Goal: Check status: Check status

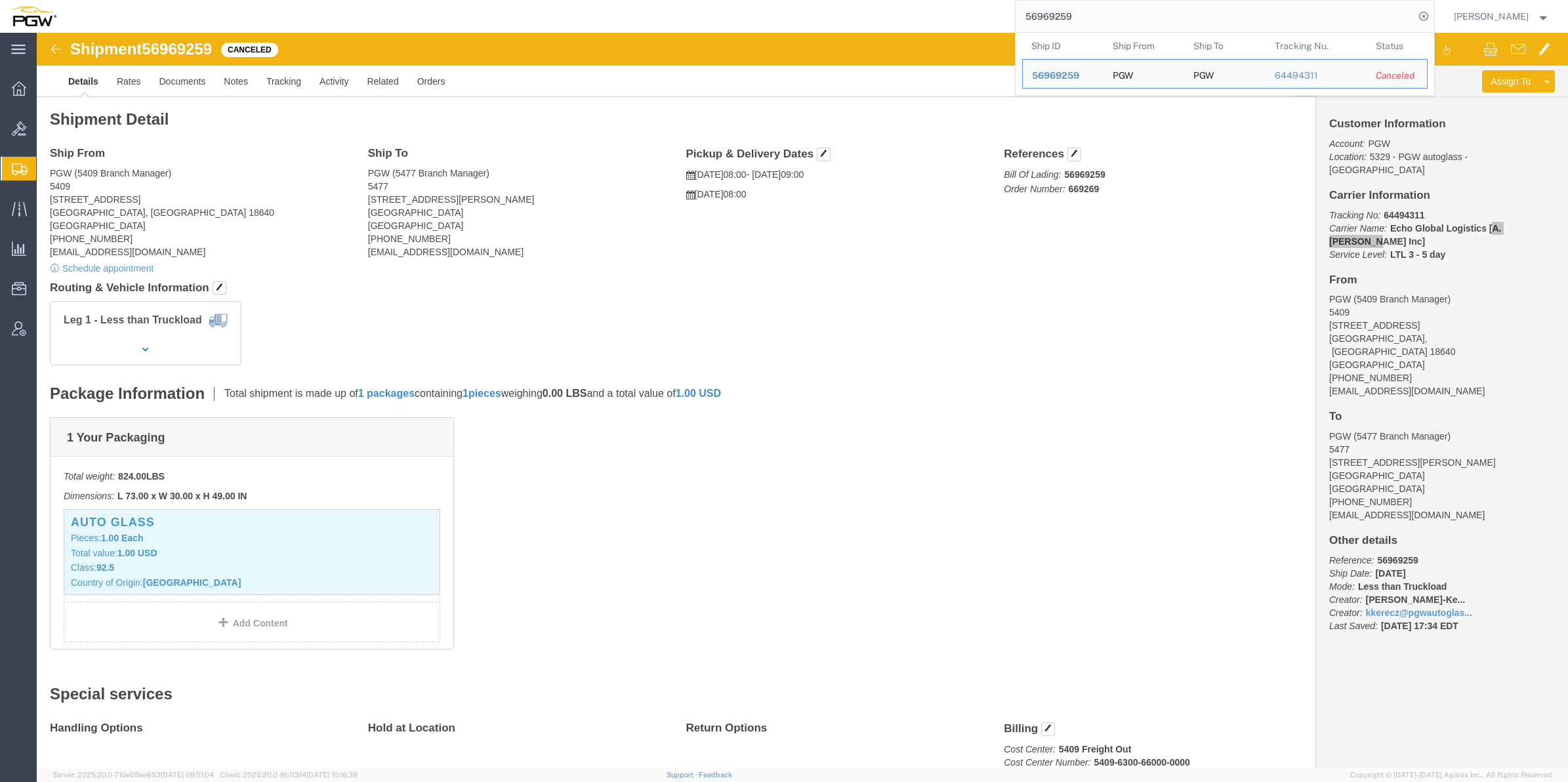
drag, startPoint x: 1040, startPoint y: 14, endPoint x: 945, endPoint y: 15, distance: 95.0
click at [945, 15] on div "56969259 Ship ID Ship From Ship To Tracking Nu. Status Ship ID 56969259 Ship Fr…" at bounding box center [749, 17] width 1369 height 33
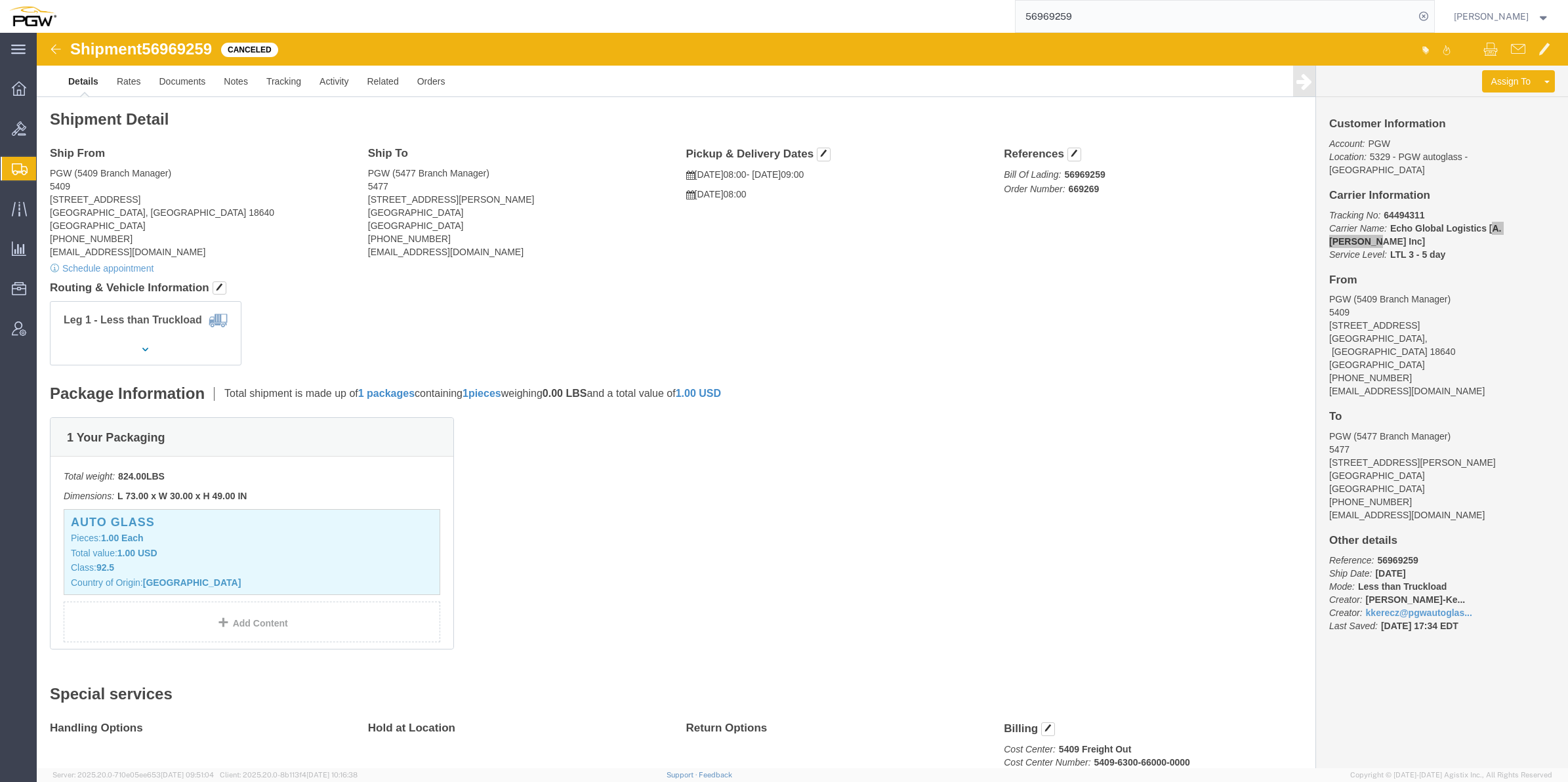
paste input "543944"
click h4 "References"
drag, startPoint x: 1037, startPoint y: 17, endPoint x: 961, endPoint y: 7, distance: 76.7
click at [961, 7] on div "55439449" at bounding box center [749, 17] width 1369 height 33
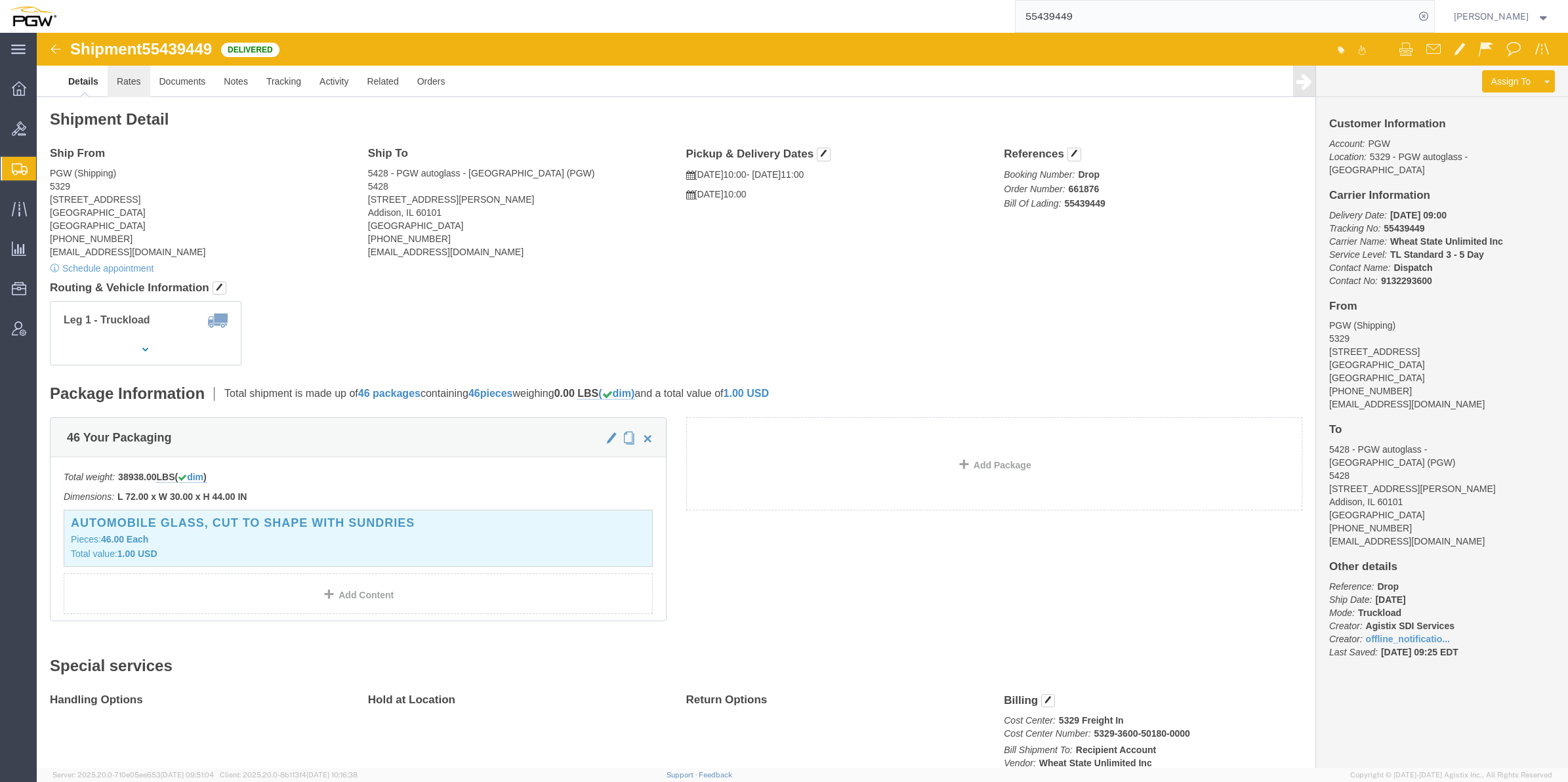
click link "Rates"
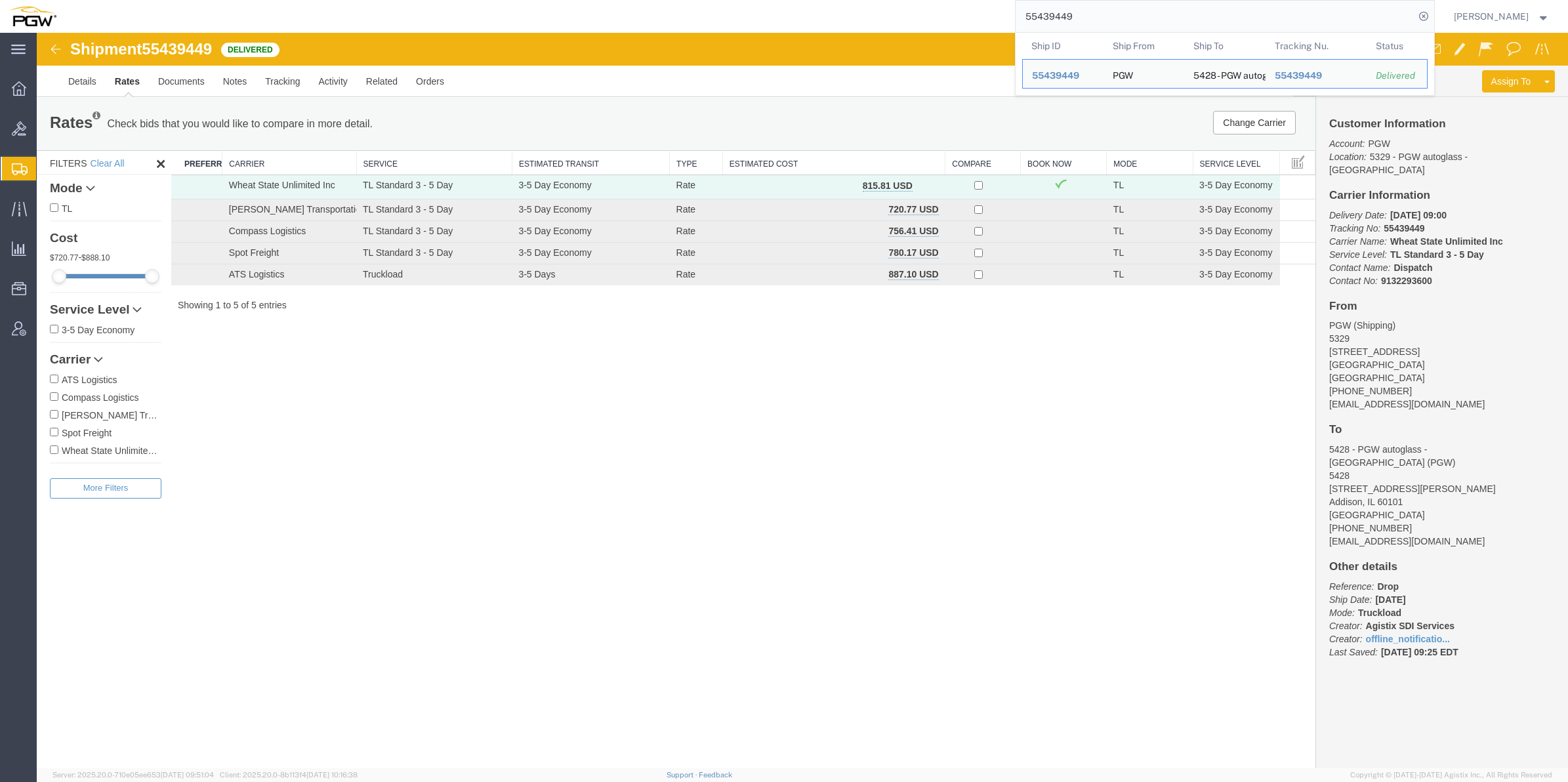
drag, startPoint x: 1058, startPoint y: 15, endPoint x: 965, endPoint y: 15, distance: 93.0
click at [965, 15] on div "55439449 Ship ID Ship From Ship To Tracking Nu. Status Ship ID 55439449 Ship Fr…" at bounding box center [749, 17] width 1369 height 33
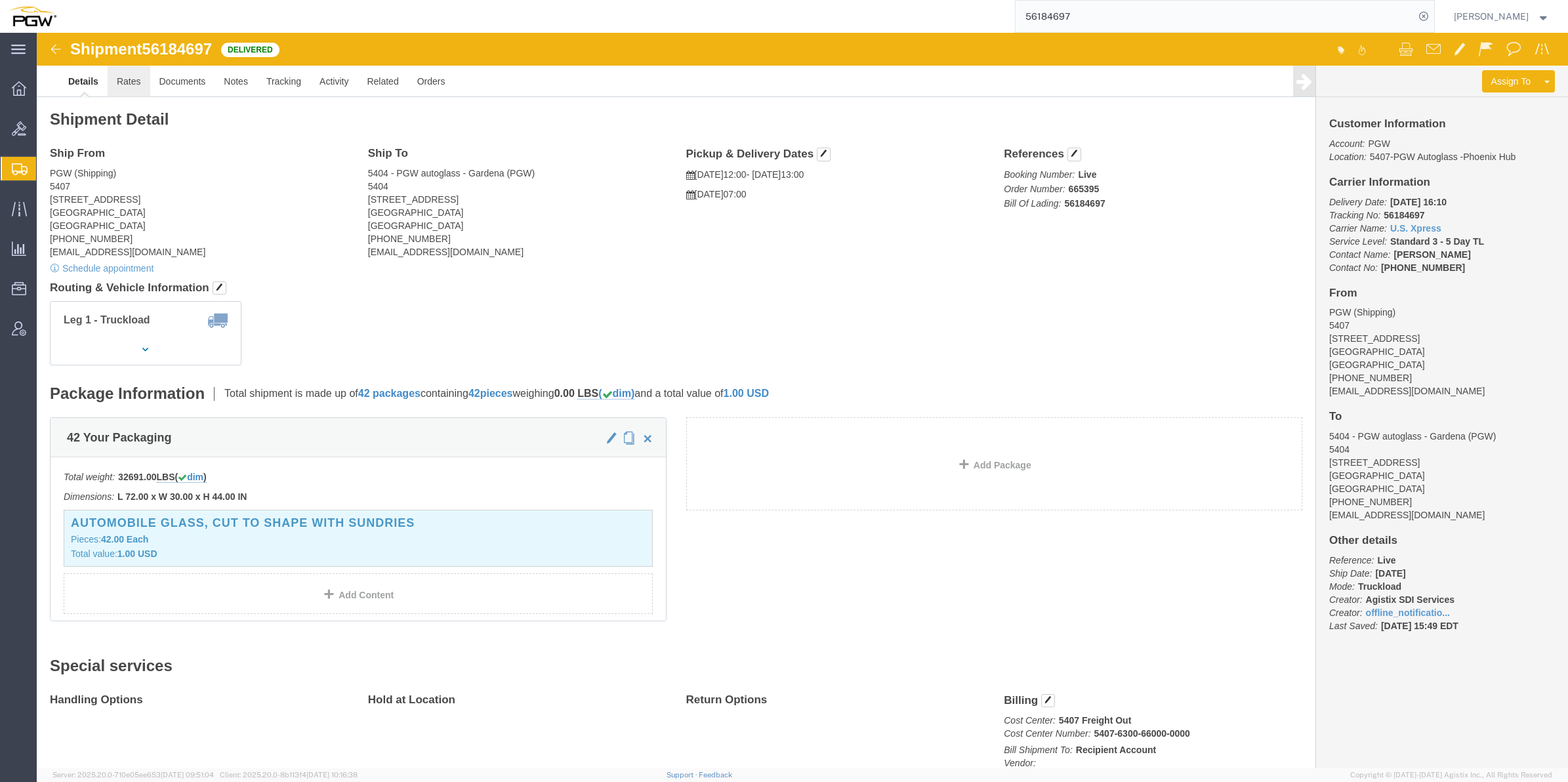
click link "Rates"
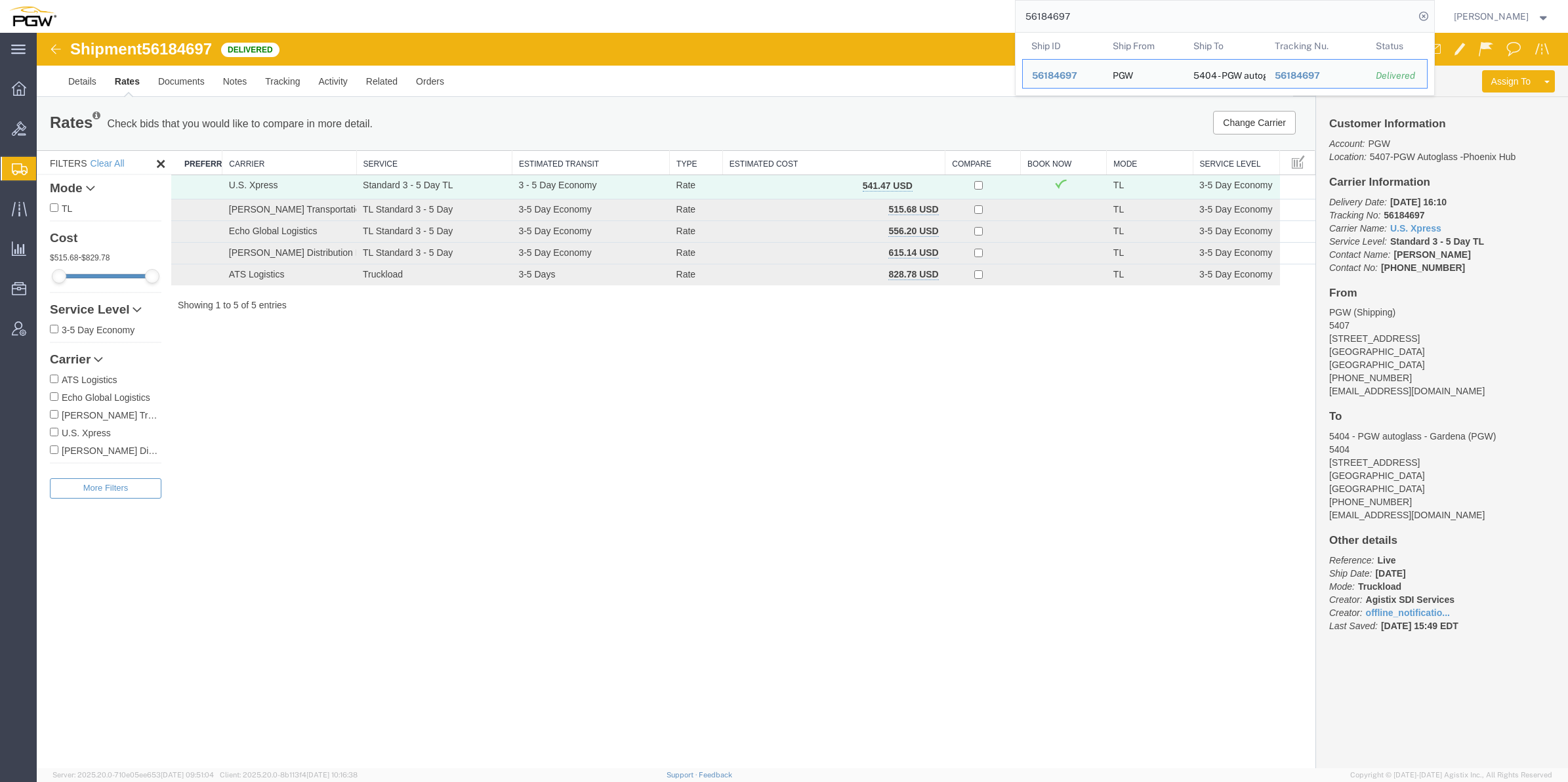
drag, startPoint x: 1051, startPoint y: 17, endPoint x: 970, endPoint y: 21, distance: 81.1
click at [956, 21] on div "56184697 Ship ID Ship From Ship To Tracking Nu. Status Ship ID 56184697 Ship Fr…" at bounding box center [749, 17] width 1369 height 33
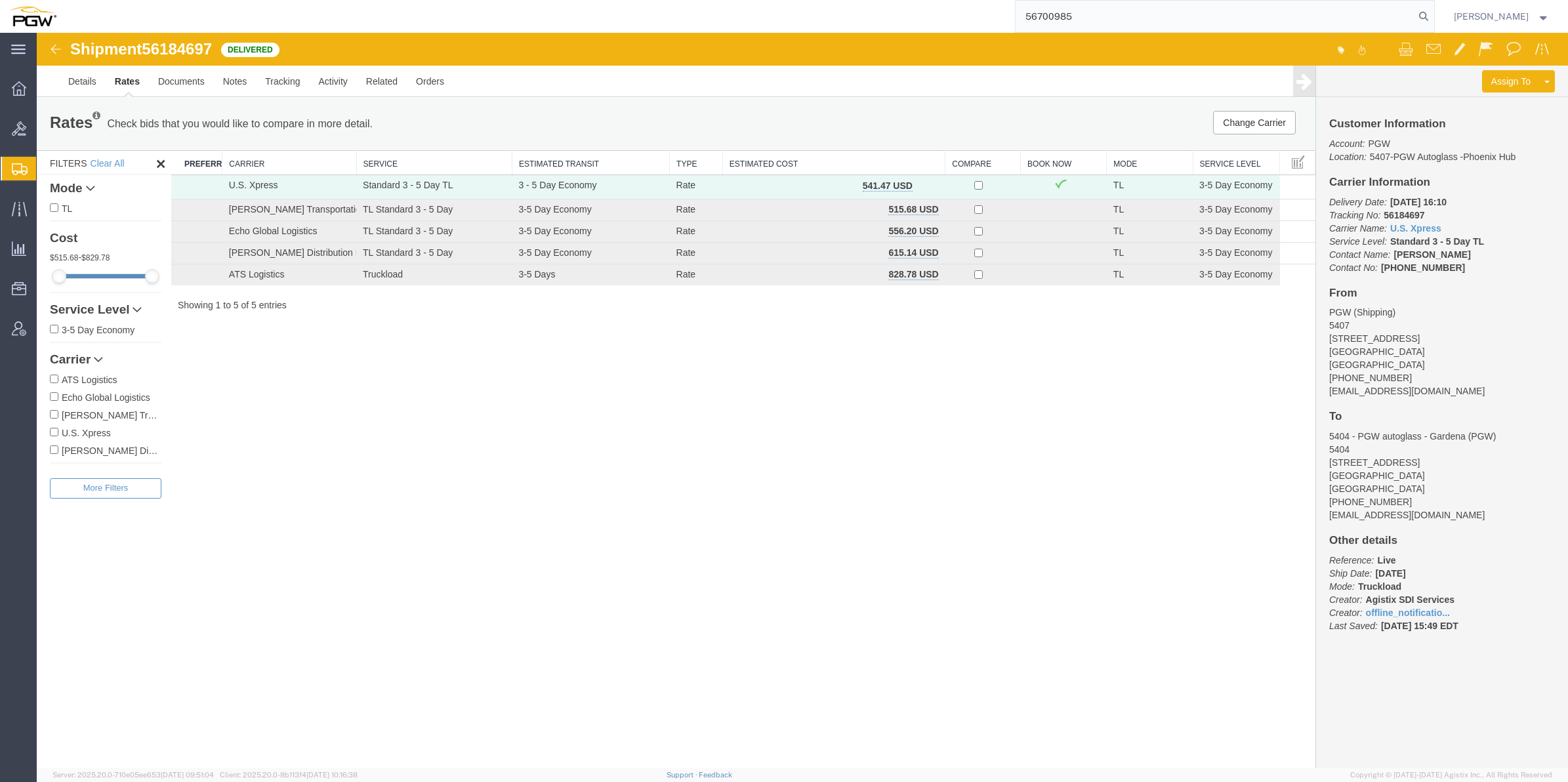
type input "56700985"
